Goal: Check status: Check status

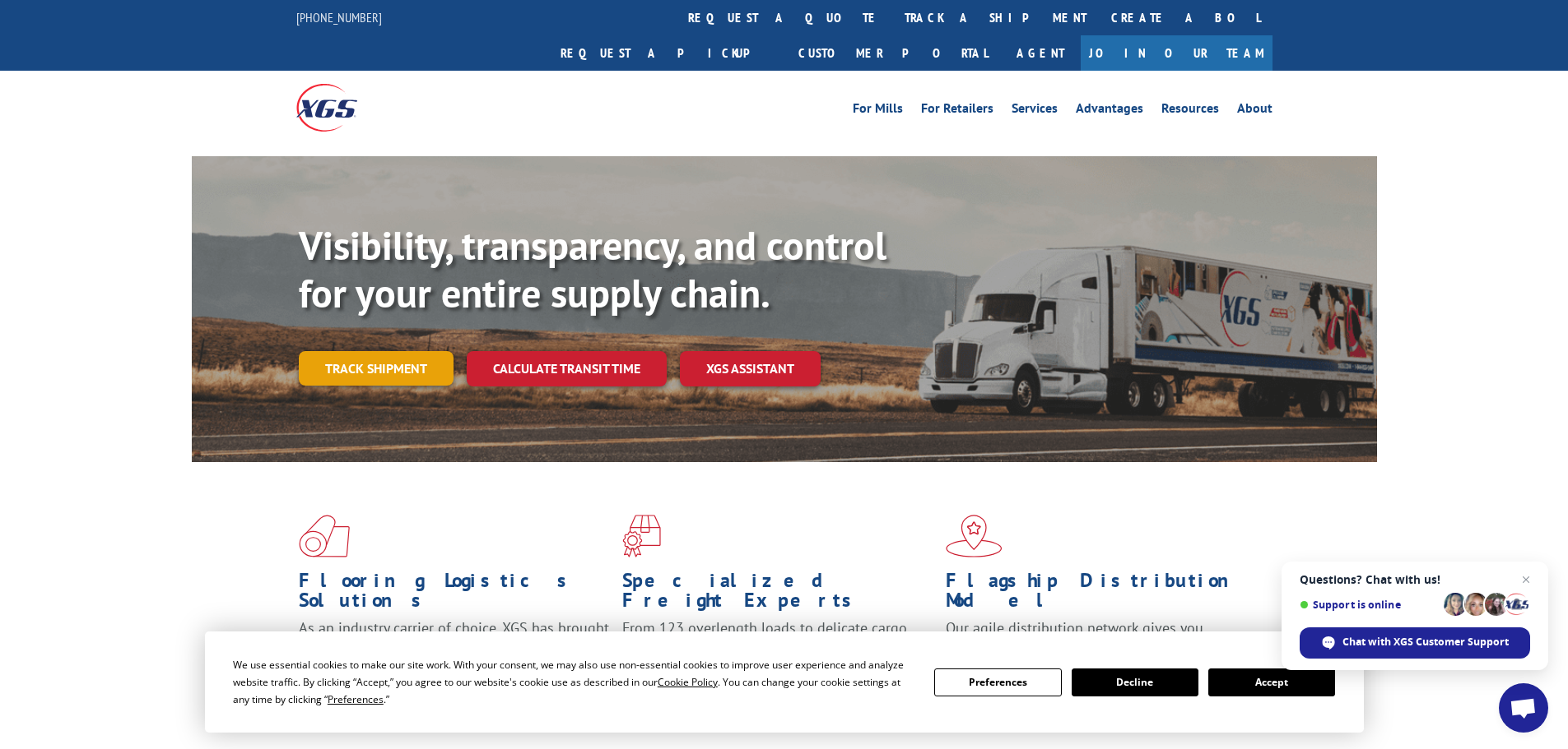
click at [380, 351] on link "Track shipment" at bounding box center [376, 369] width 155 height 34
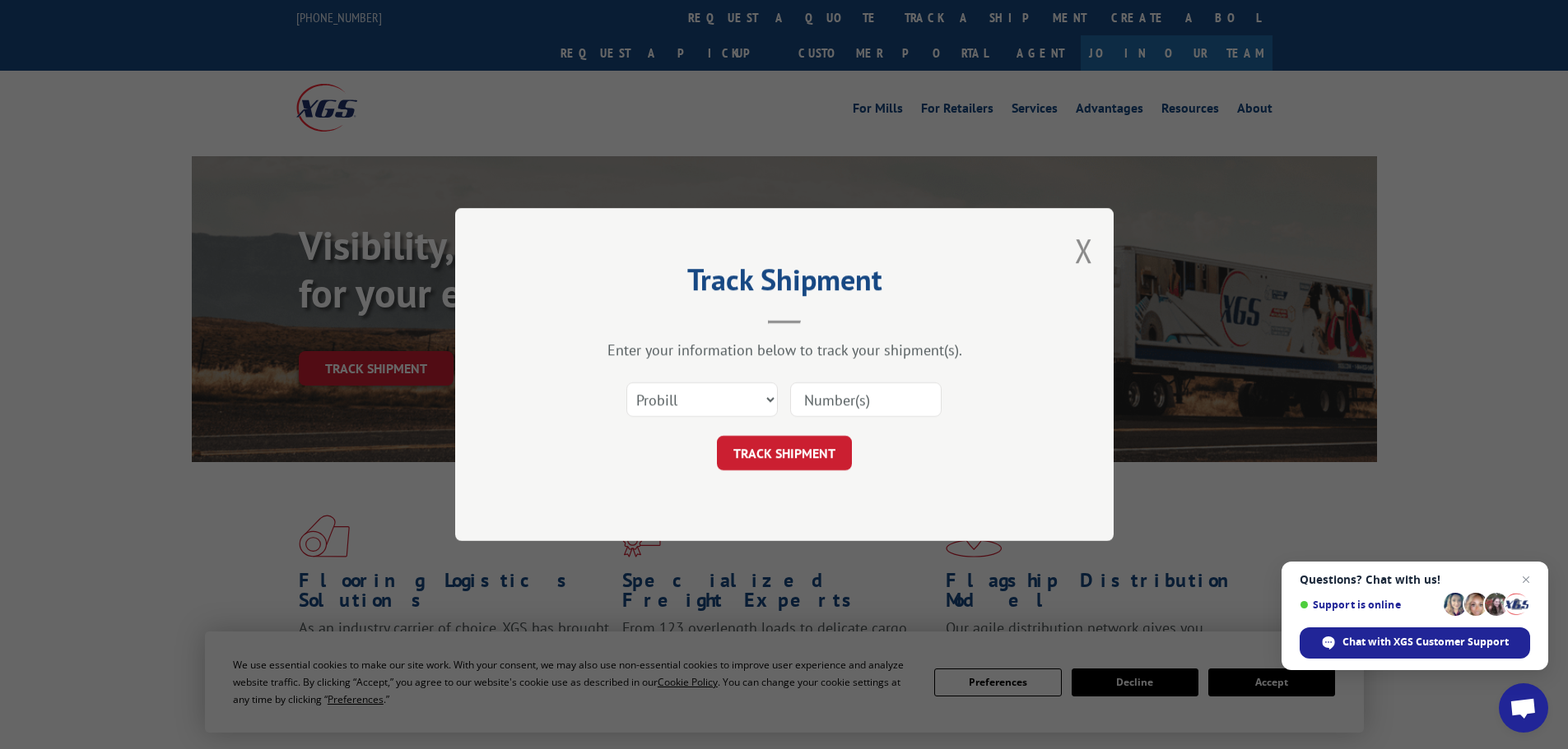
click at [813, 399] on input at bounding box center [866, 399] width 151 height 34
paste input "5227898"
type input "5227898"
click button "TRACK SHIPMENT" at bounding box center [784, 453] width 135 height 34
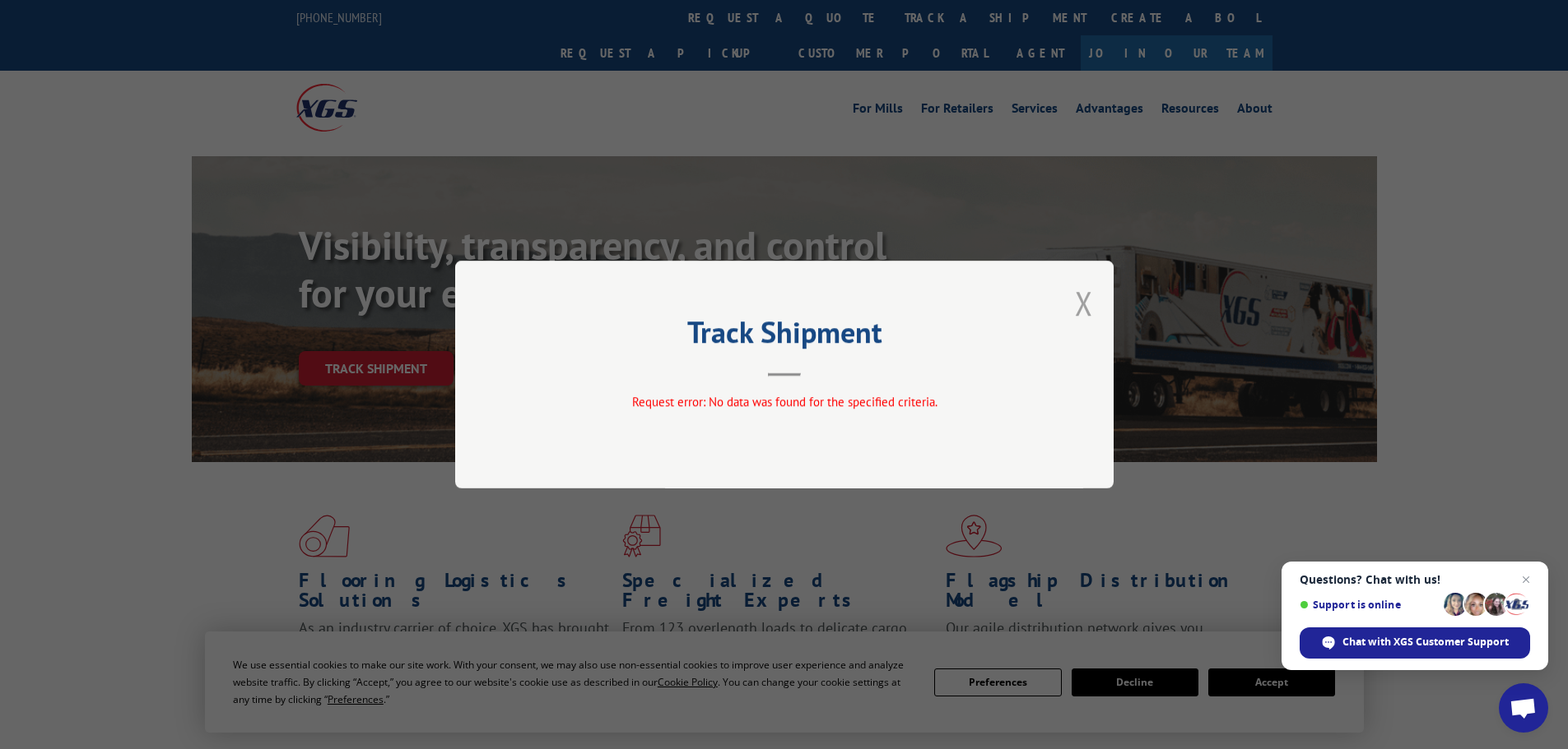
click at [1086, 308] on button "Close modal" at bounding box center [1083, 303] width 18 height 44
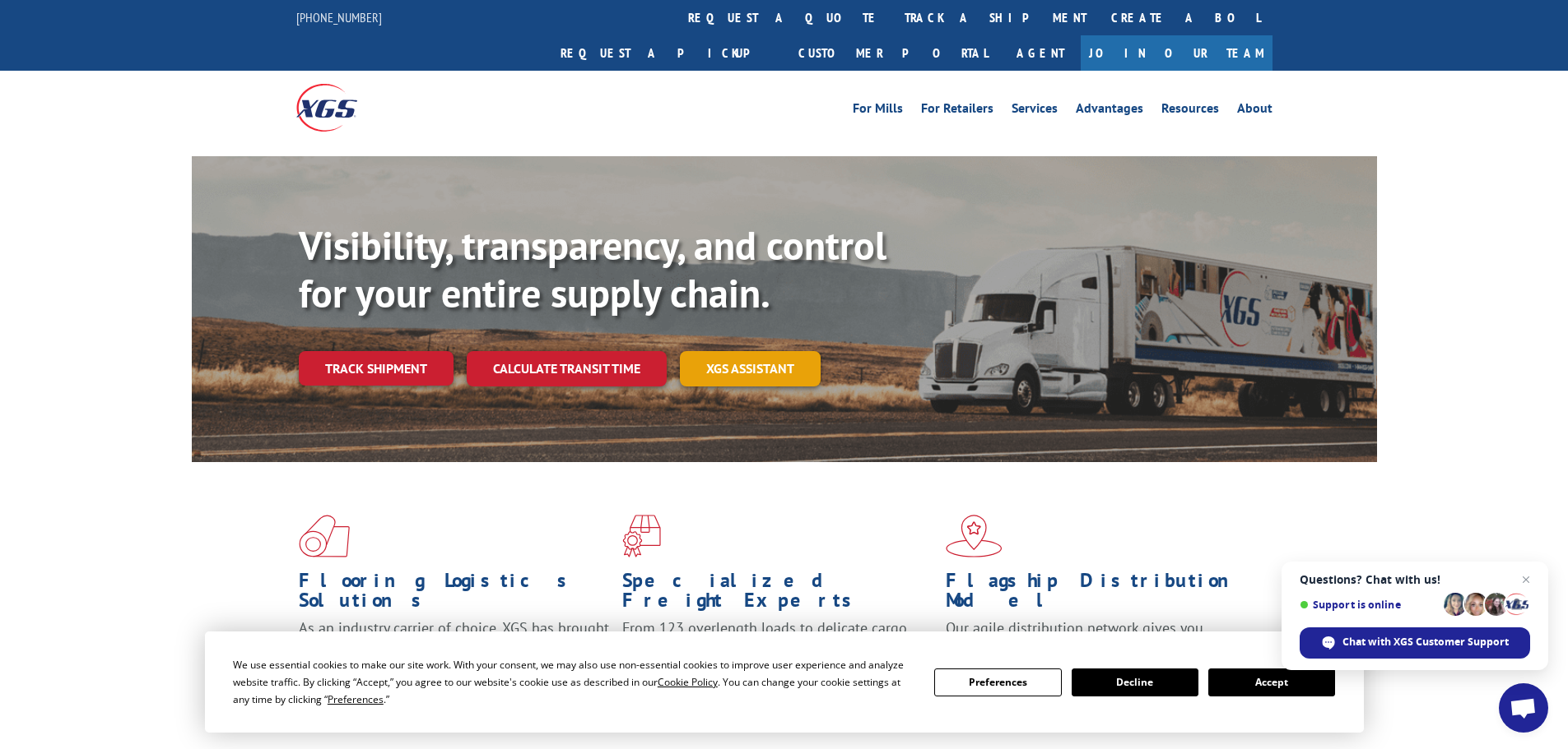
click at [741, 351] on link "XGS ASSISTANT" at bounding box center [750, 369] width 141 height 35
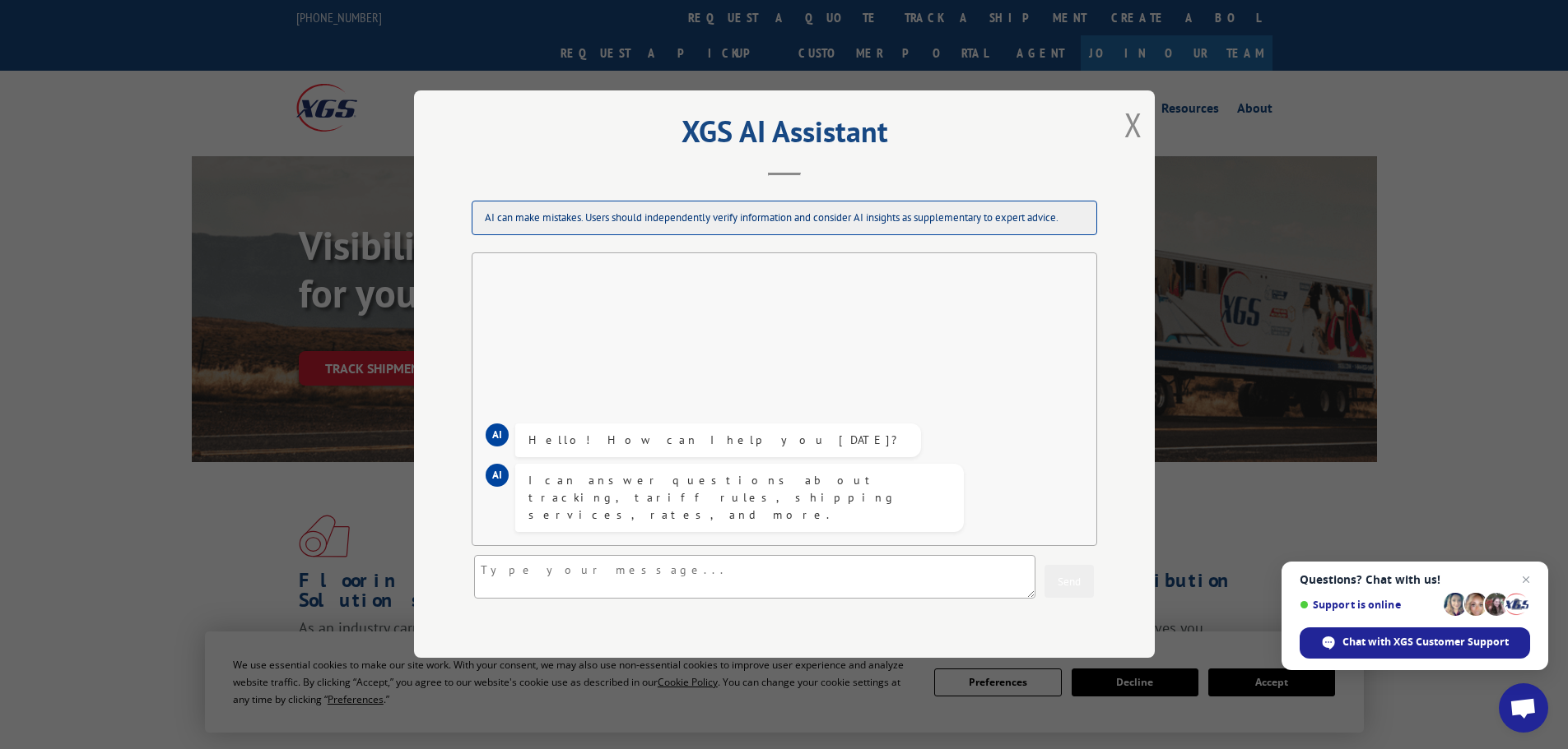
click at [1130, 131] on button "Close modal" at bounding box center [1133, 124] width 18 height 44
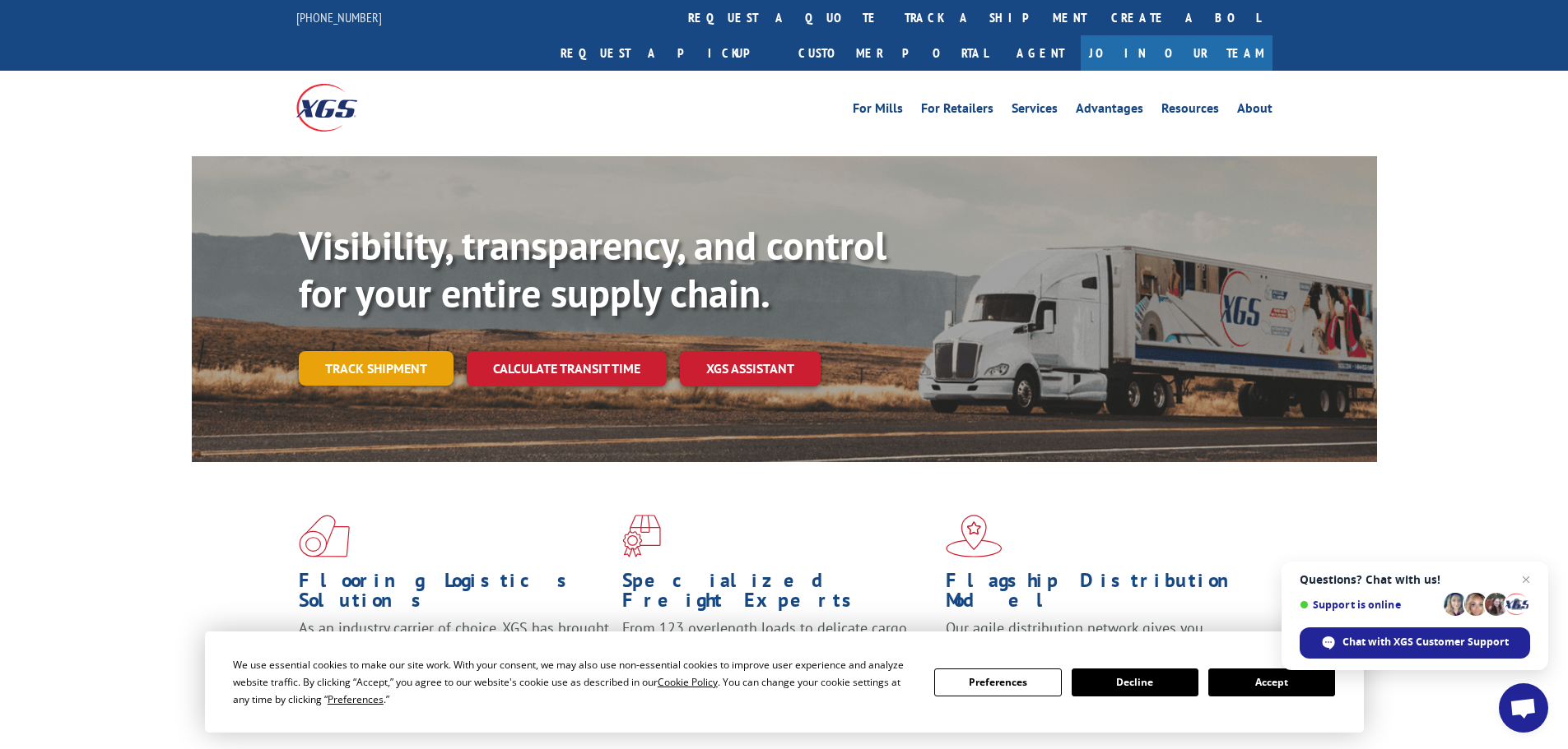
click at [406, 351] on link "Track shipment" at bounding box center [376, 369] width 155 height 34
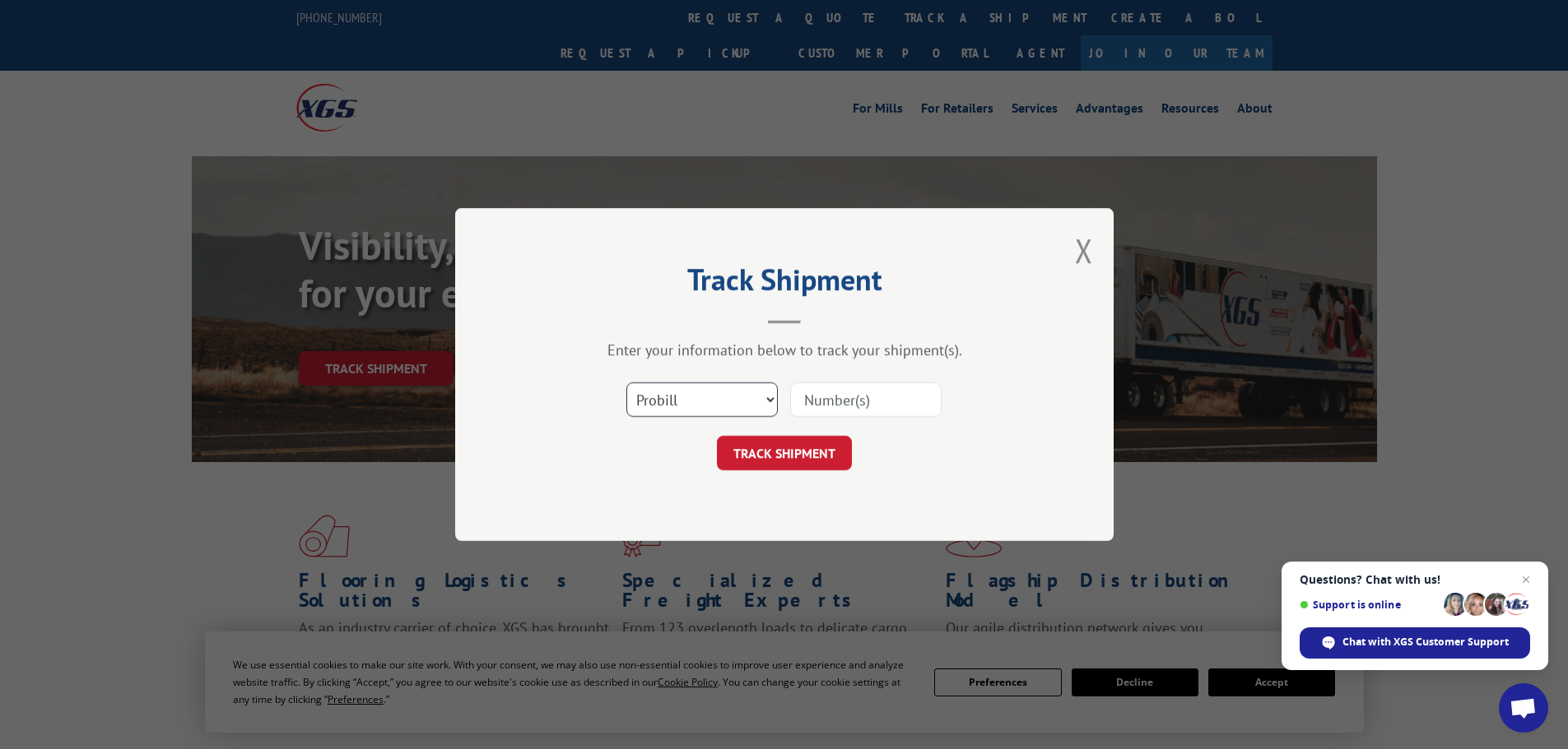
click at [765, 403] on select "Select category... Probill BOL PO" at bounding box center [701, 399] width 151 height 34
select select "bol"
click at [626, 382] on select "Select category... Probill BOL PO" at bounding box center [701, 399] width 151 height 34
click at [826, 401] on input at bounding box center [866, 399] width 151 height 34
paste input "5227898"
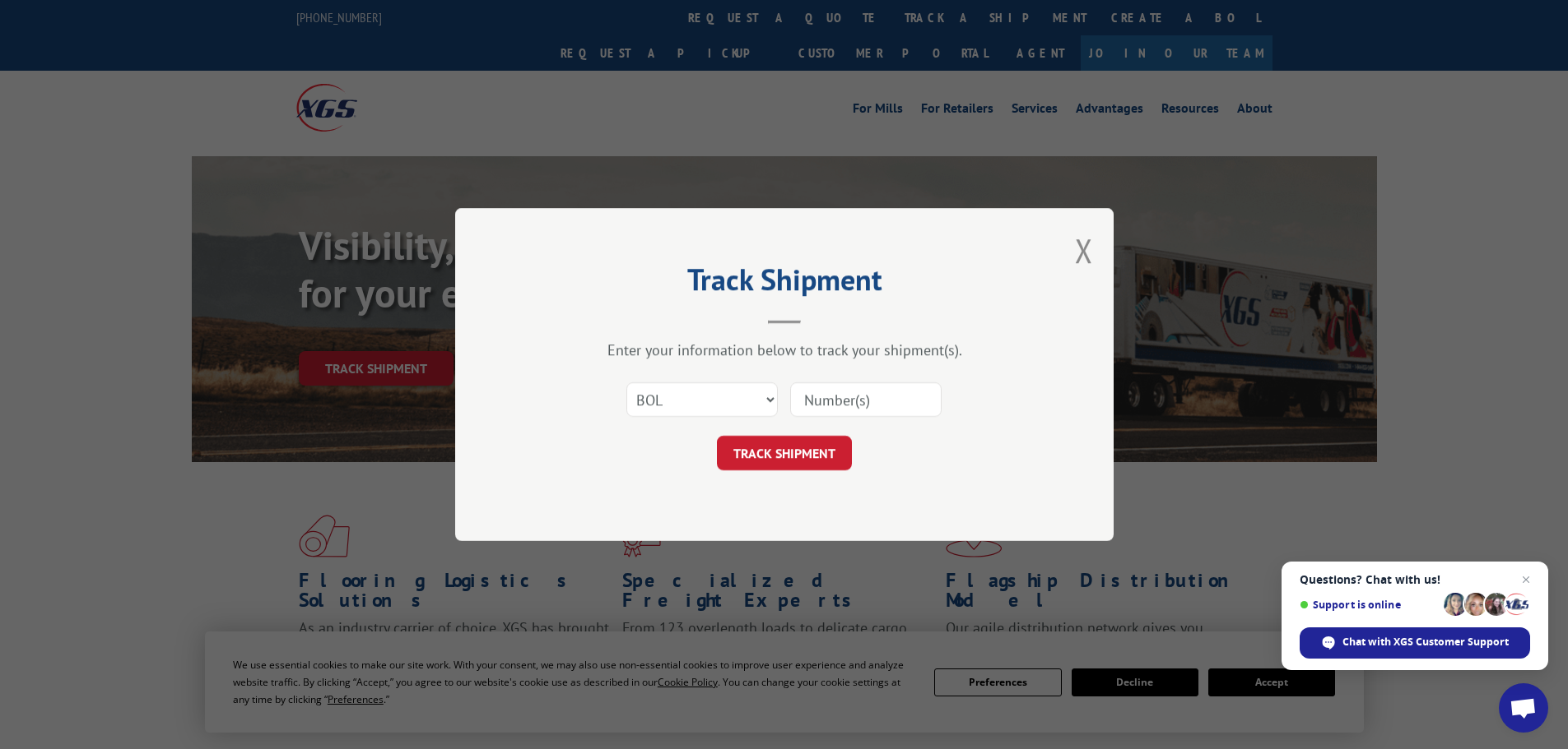
type input "5227898"
click button "TRACK SHIPMENT" at bounding box center [784, 453] width 135 height 34
